Goal: Obtain resource: Obtain resource

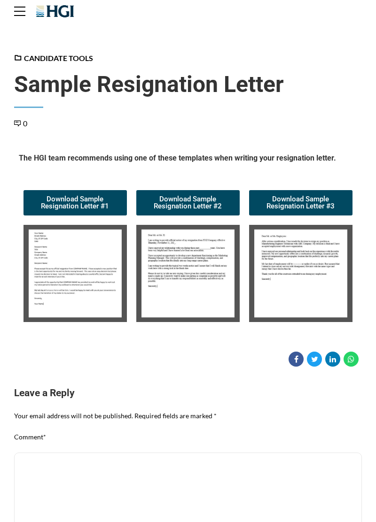
click at [78, 277] on img at bounding box center [74, 273] width 103 height 97
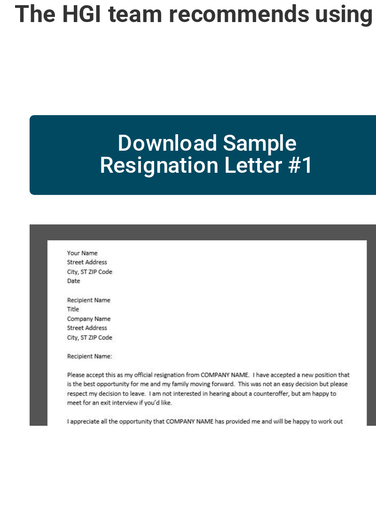
scroll to position [509, 0]
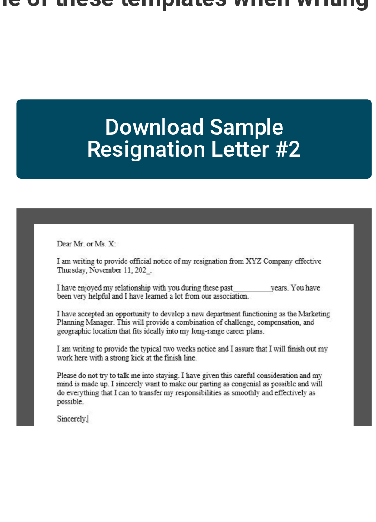
click at [219, 522] on img at bounding box center [187, 506] width 113 height 106
